Goal: Information Seeking & Learning: Learn about a topic

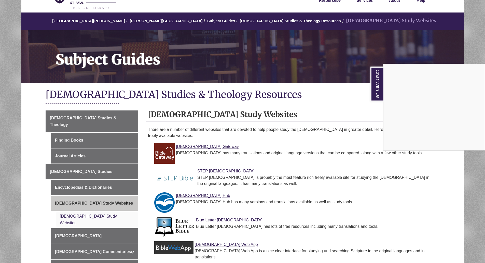
scroll to position [25, 0]
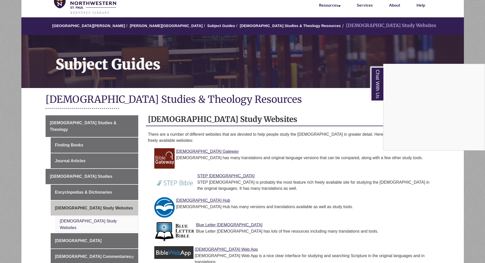
click at [205, 175] on div "Chat With Us" at bounding box center [242, 131] width 485 height 263
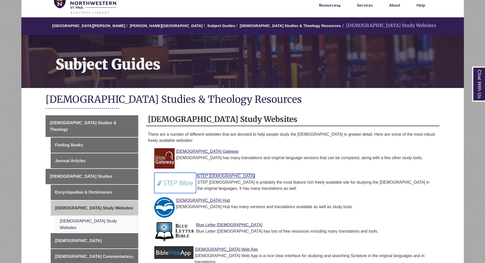
click at [164, 183] on img at bounding box center [175, 182] width 42 height 20
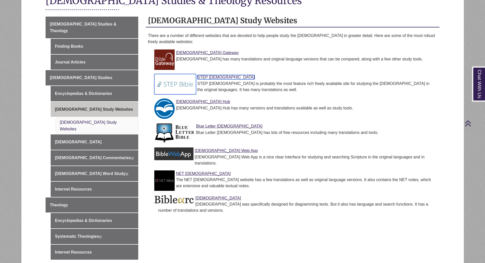
scroll to position [127, 0]
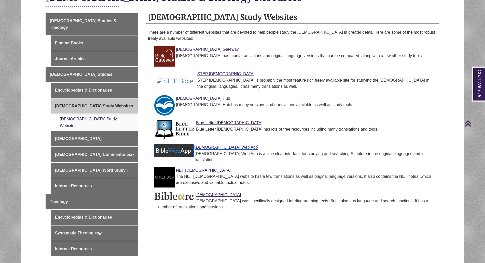
click at [212, 146] on link "Bible Web App" at bounding box center [226, 147] width 63 height 4
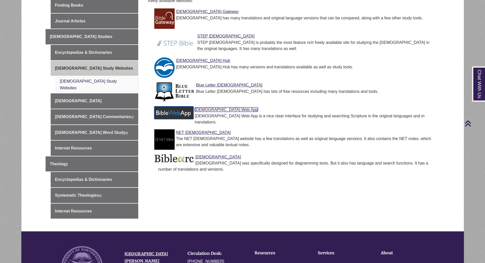
scroll to position [178, 0]
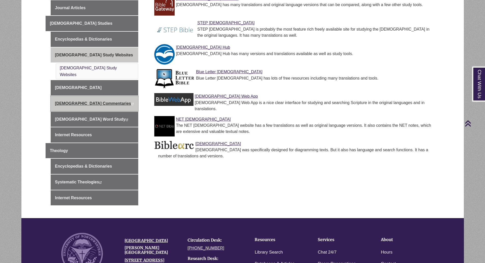
click at [87, 96] on link "Biblical Commentaries This link opens in a new window This link opens in a new …" at bounding box center [95, 103] width 88 height 15
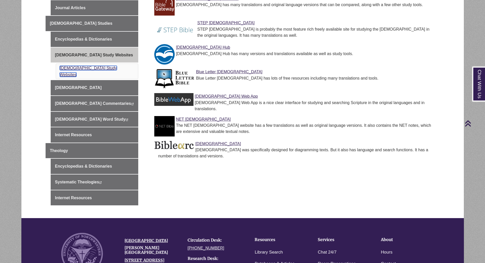
click at [93, 66] on link "Bible Study Websites" at bounding box center [88, 71] width 57 height 11
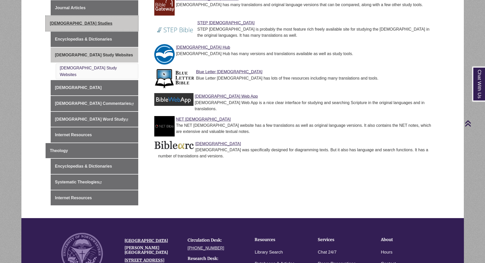
scroll to position [138, 0]
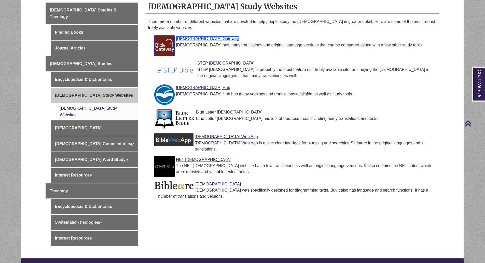
click at [193, 36] on link "Bible Gateway" at bounding box center [207, 38] width 63 height 4
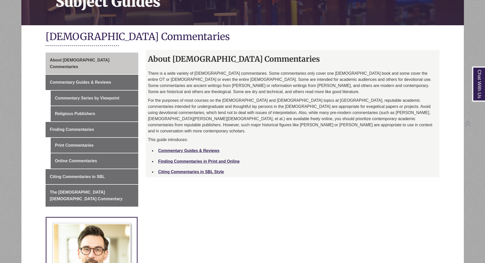
scroll to position [102, 0]
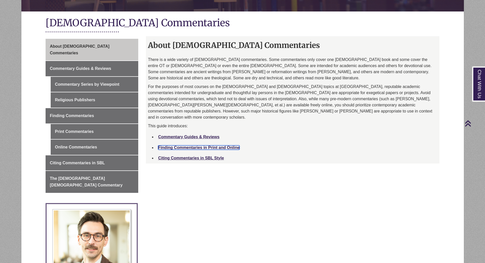
click at [198, 145] on link "Finding Commentaries in Print and Online" at bounding box center [199, 147] width 82 height 4
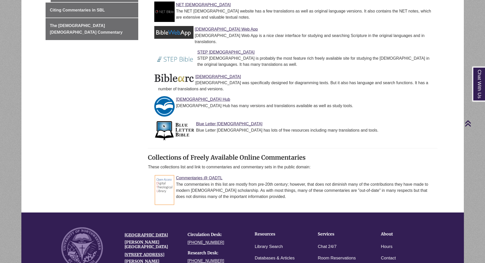
scroll to position [255, 0]
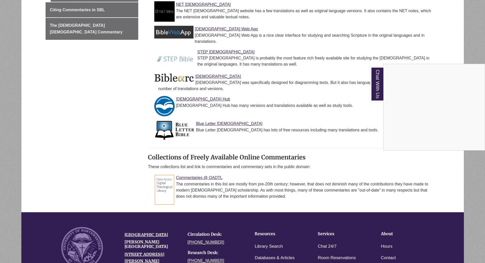
click at [188, 164] on div "Chat With Us" at bounding box center [242, 131] width 485 height 263
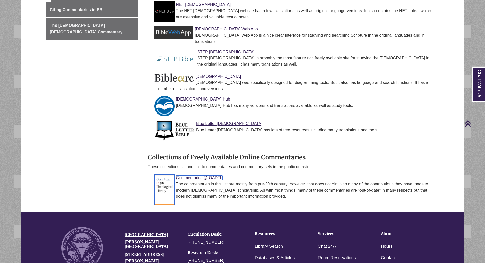
click at [191, 175] on link "Commentaries @ OADTL" at bounding box center [199, 177] width 47 height 4
